Goal: Information Seeking & Learning: Learn about a topic

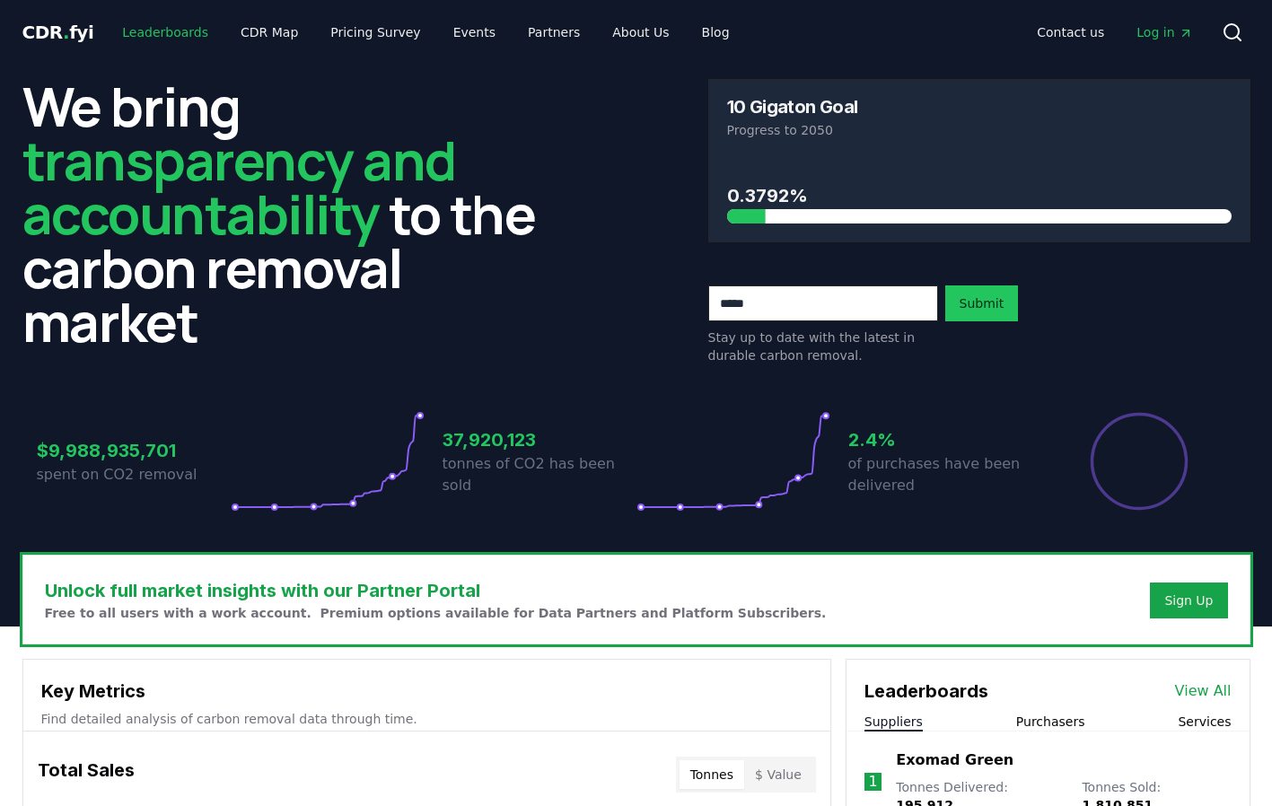
click at [189, 28] on link "Leaderboards" at bounding box center [165, 32] width 115 height 32
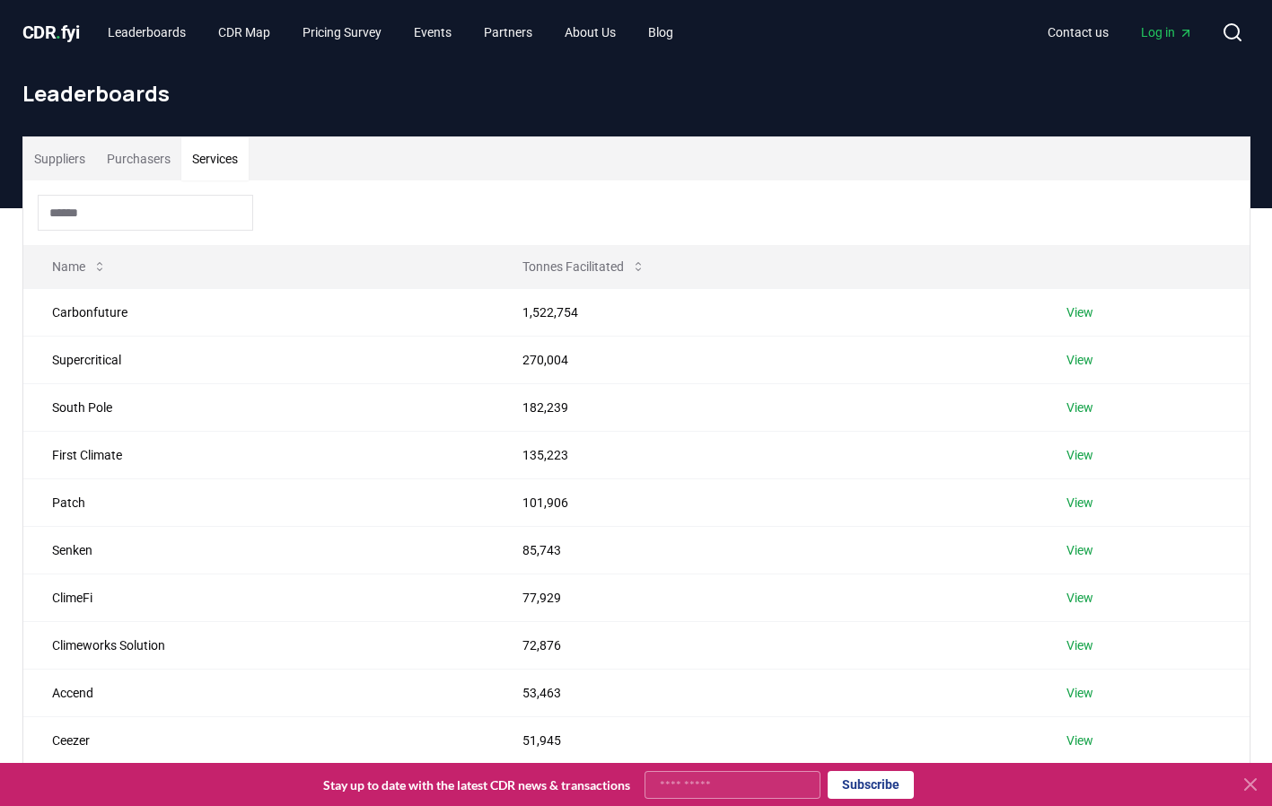
click at [232, 168] on button "Services" at bounding box center [214, 158] width 67 height 43
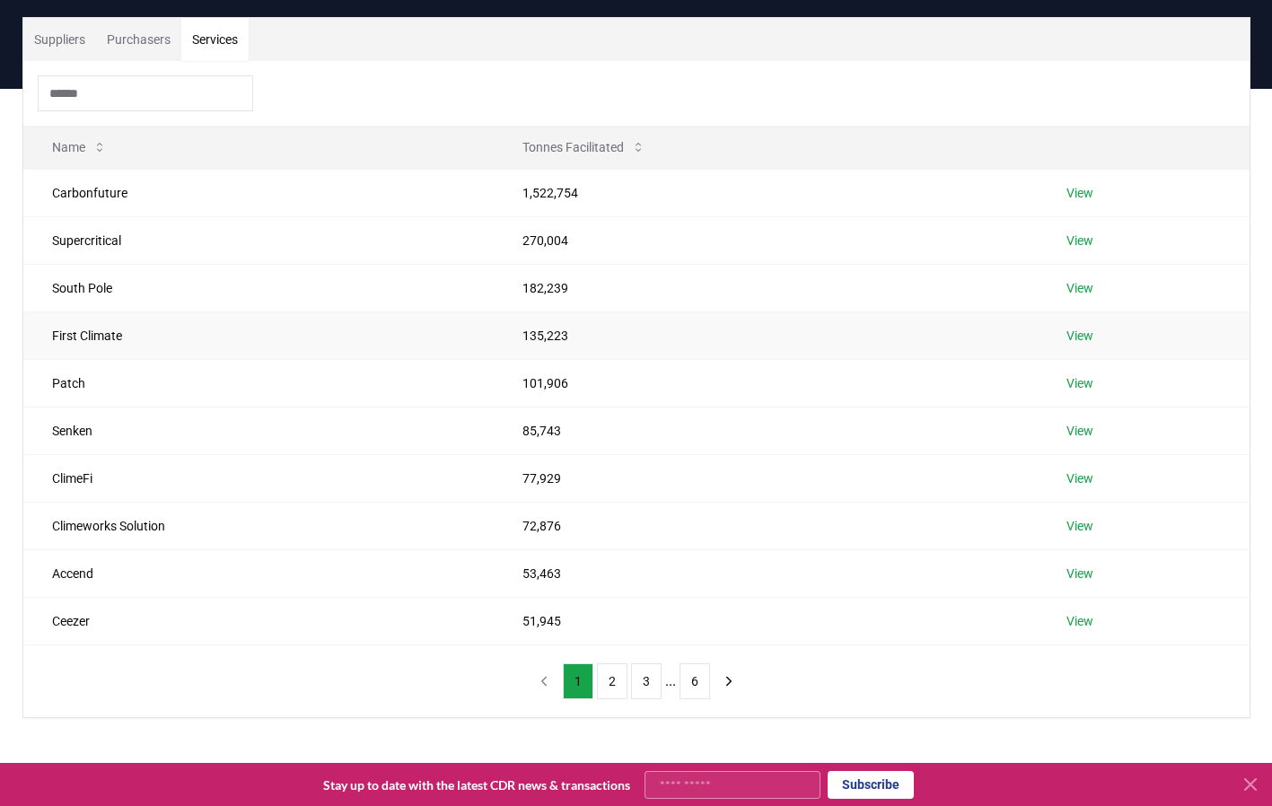
scroll to position [126, 0]
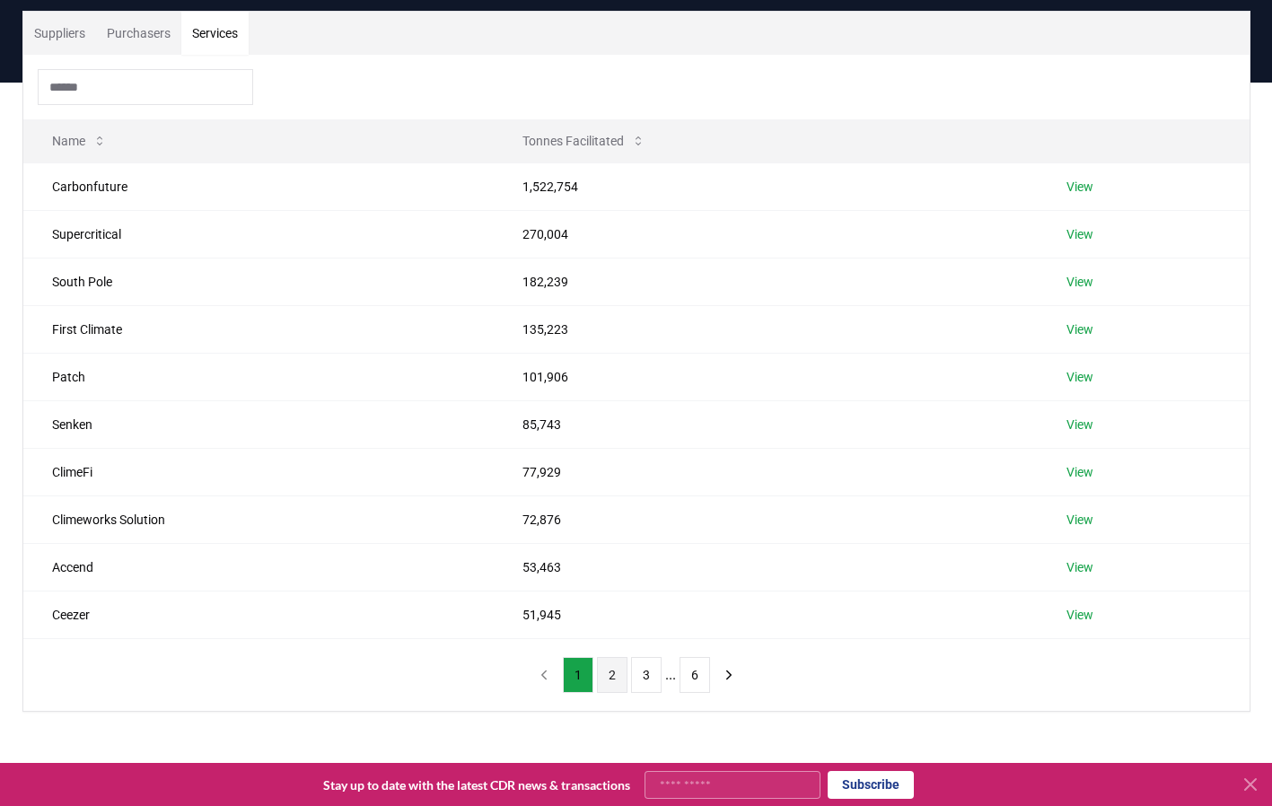
click at [609, 670] on button "2" at bounding box center [612, 675] width 31 height 36
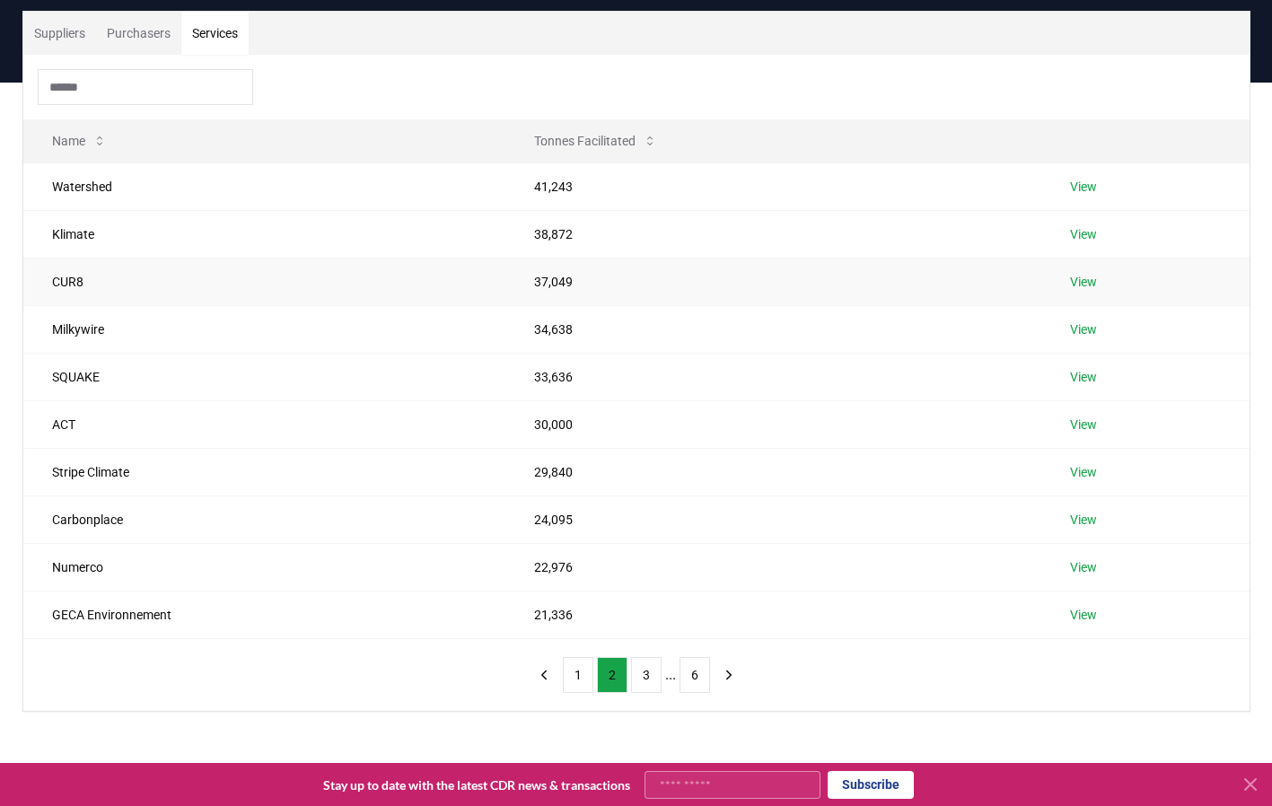
click at [78, 279] on td "CUR8" at bounding box center [264, 282] width 482 height 48
click at [1082, 279] on link "View" at bounding box center [1083, 282] width 27 height 18
